Goal: Find specific page/section: Find specific page/section

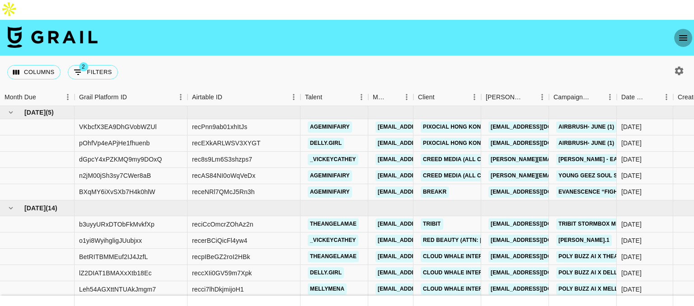
click at [682, 33] on icon "open drawer" at bounding box center [683, 38] width 11 height 11
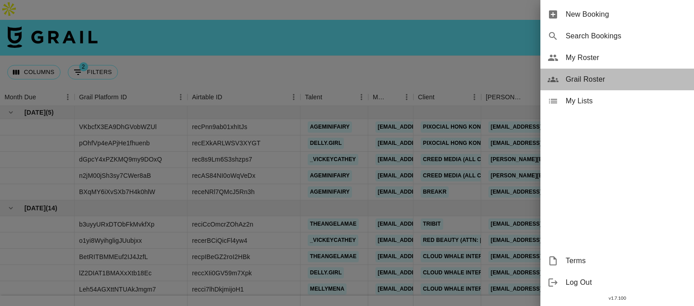
click at [619, 79] on span "Grail Roster" at bounding box center [626, 79] width 121 height 11
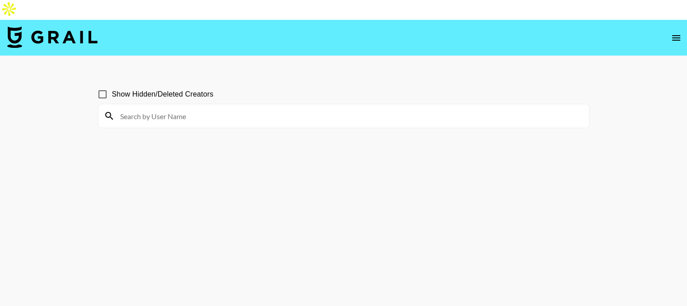
click at [289, 109] on input at bounding box center [349, 116] width 469 height 14
type input "madison.rae"
click at [100, 85] on input "Show Hidden/Deleted Creators" at bounding box center [102, 94] width 19 height 19
checkbox input "false"
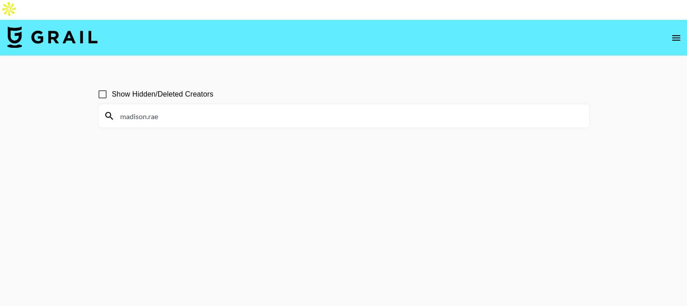
click at [139, 109] on input "madison.rae" at bounding box center [349, 116] width 469 height 14
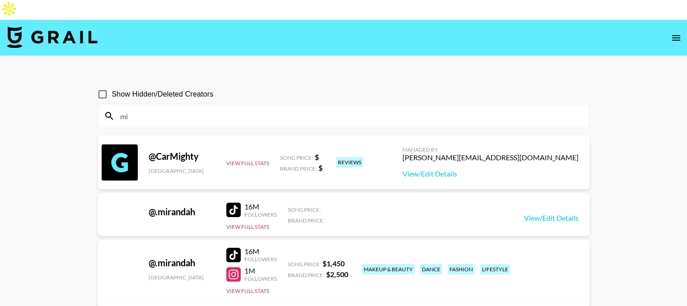
type input "m"
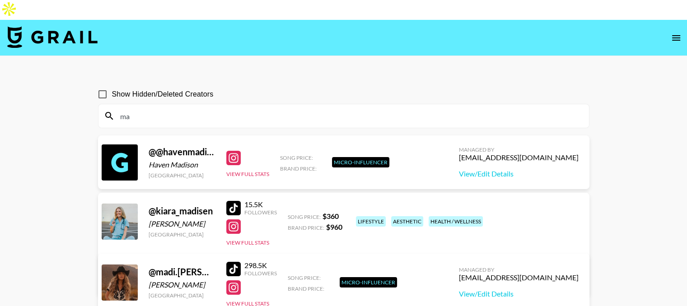
type input "m"
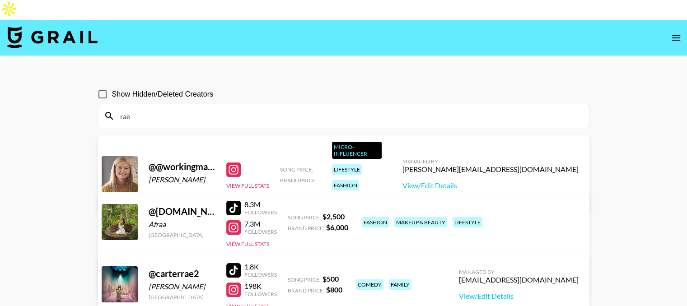
click at [159, 109] on input "rae" at bounding box center [349, 116] width 469 height 14
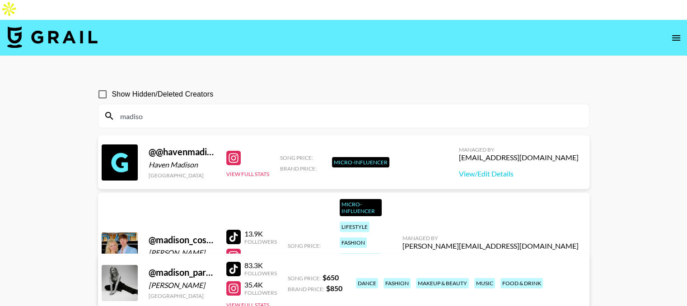
type input "madison"
